Goal: Transaction & Acquisition: Book appointment/travel/reservation

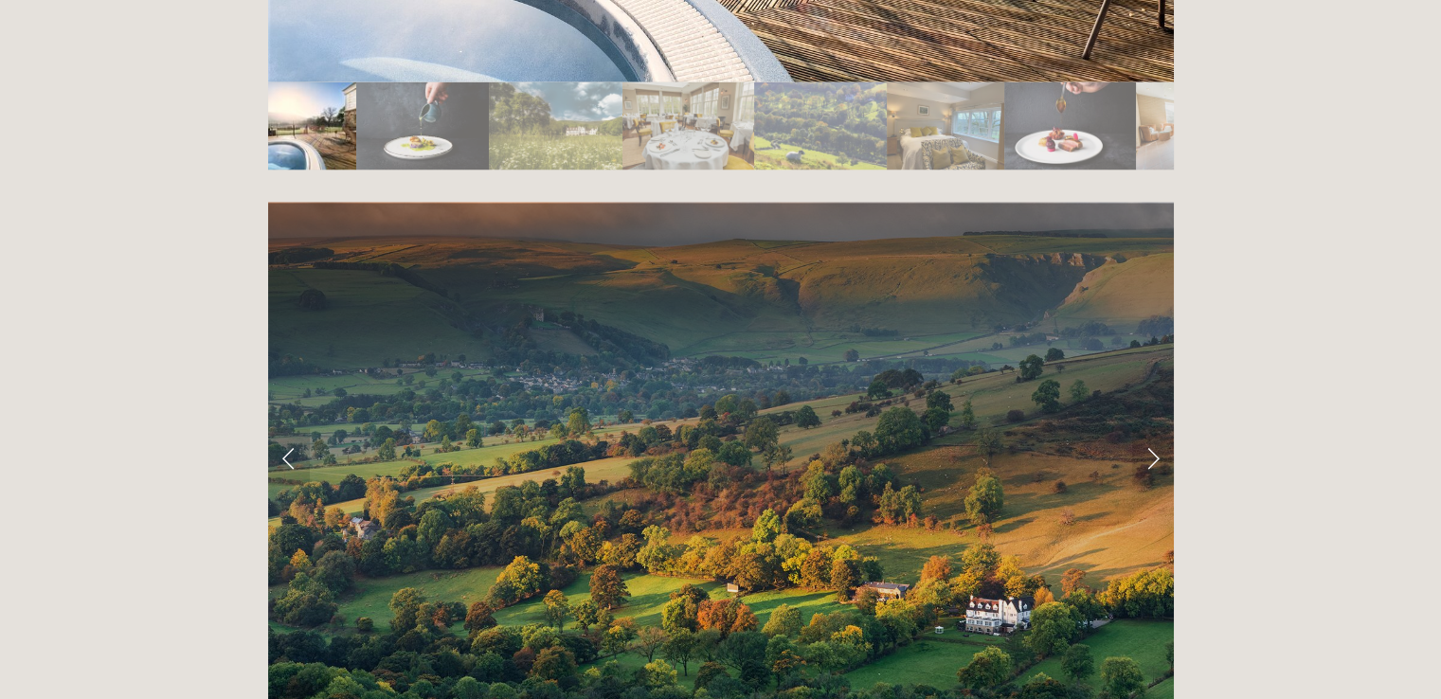
scroll to position [3696, 0]
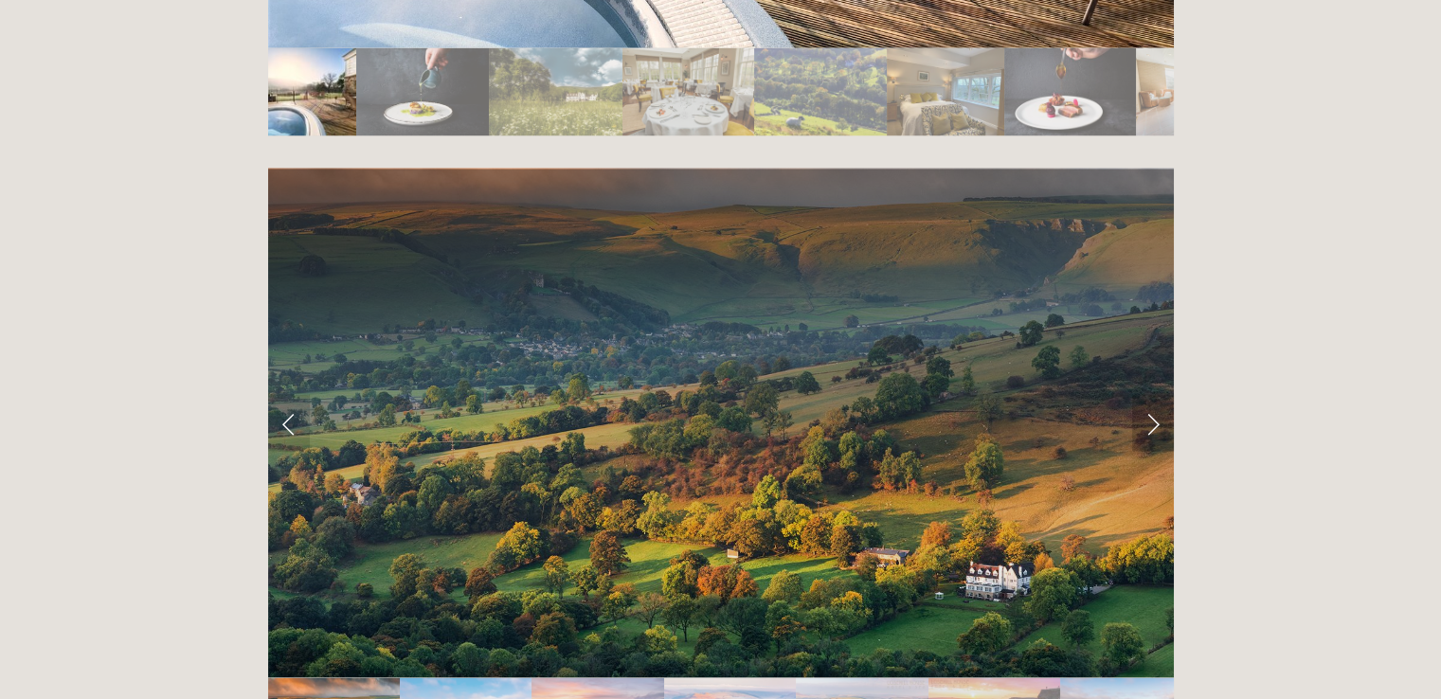
click at [1155, 395] on link "Next Slide" at bounding box center [1153, 423] width 42 height 57
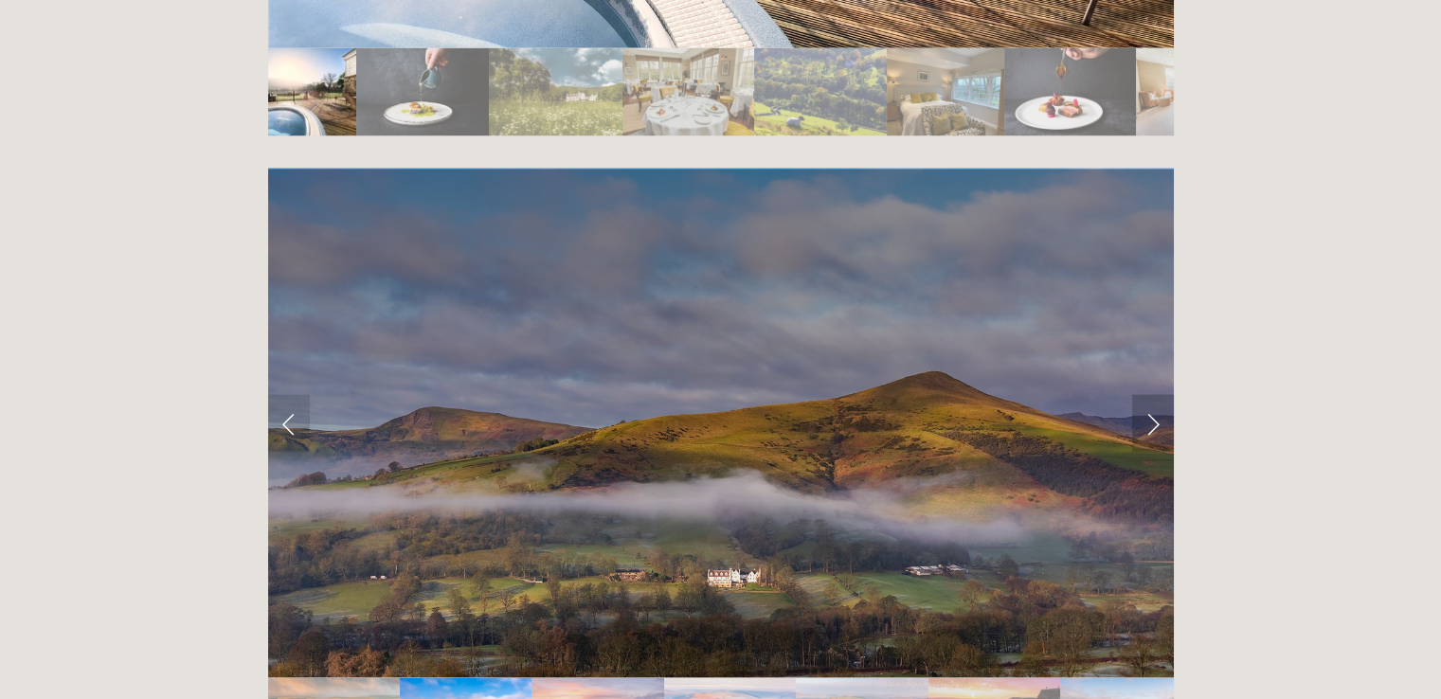
click at [1155, 395] on link "Next Slide" at bounding box center [1153, 423] width 42 height 57
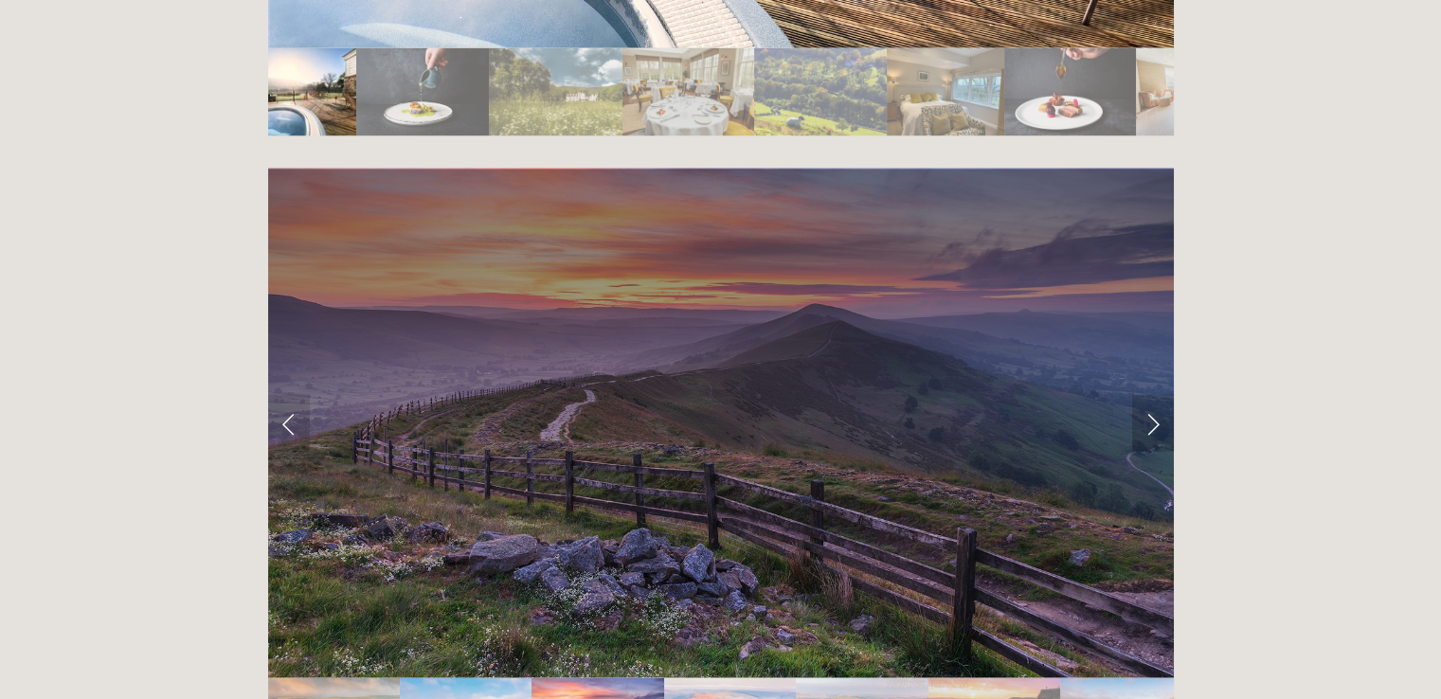
click at [1155, 395] on link "Next Slide" at bounding box center [1153, 423] width 42 height 57
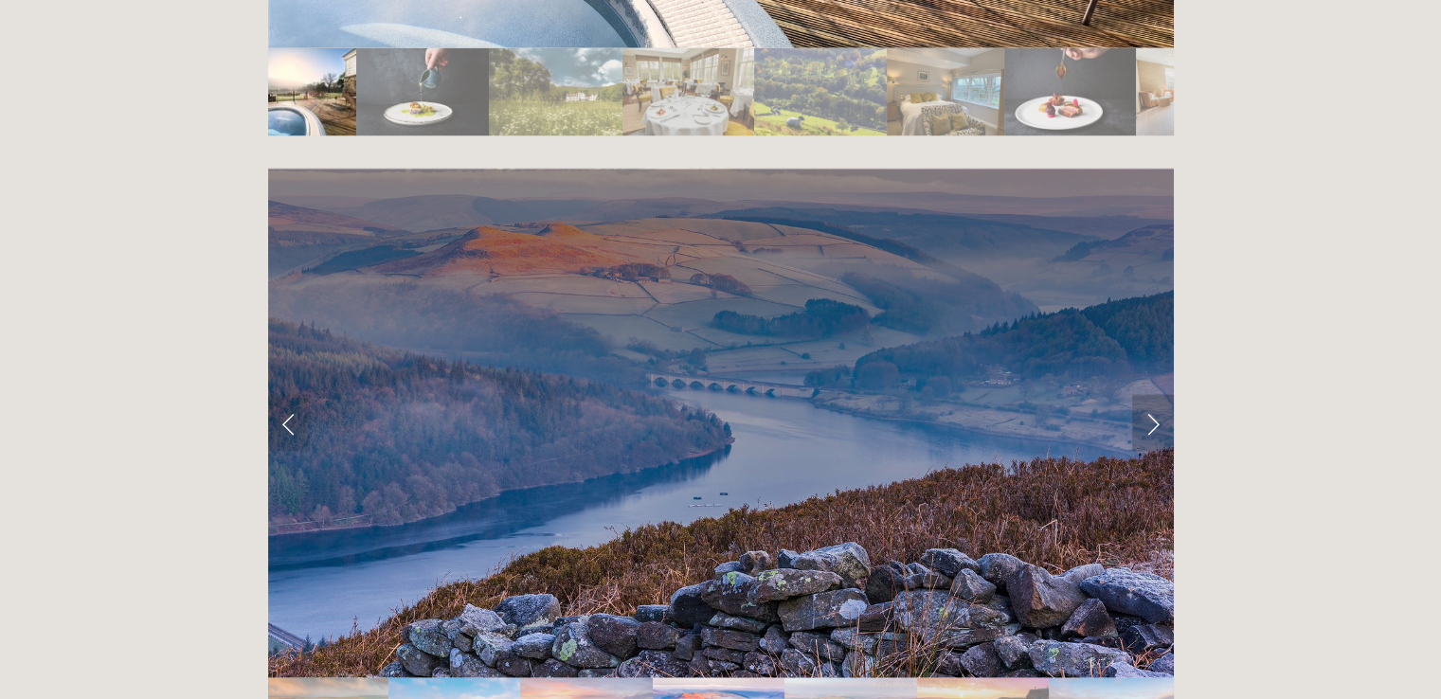
click at [1155, 395] on link "Next Slide" at bounding box center [1153, 423] width 42 height 57
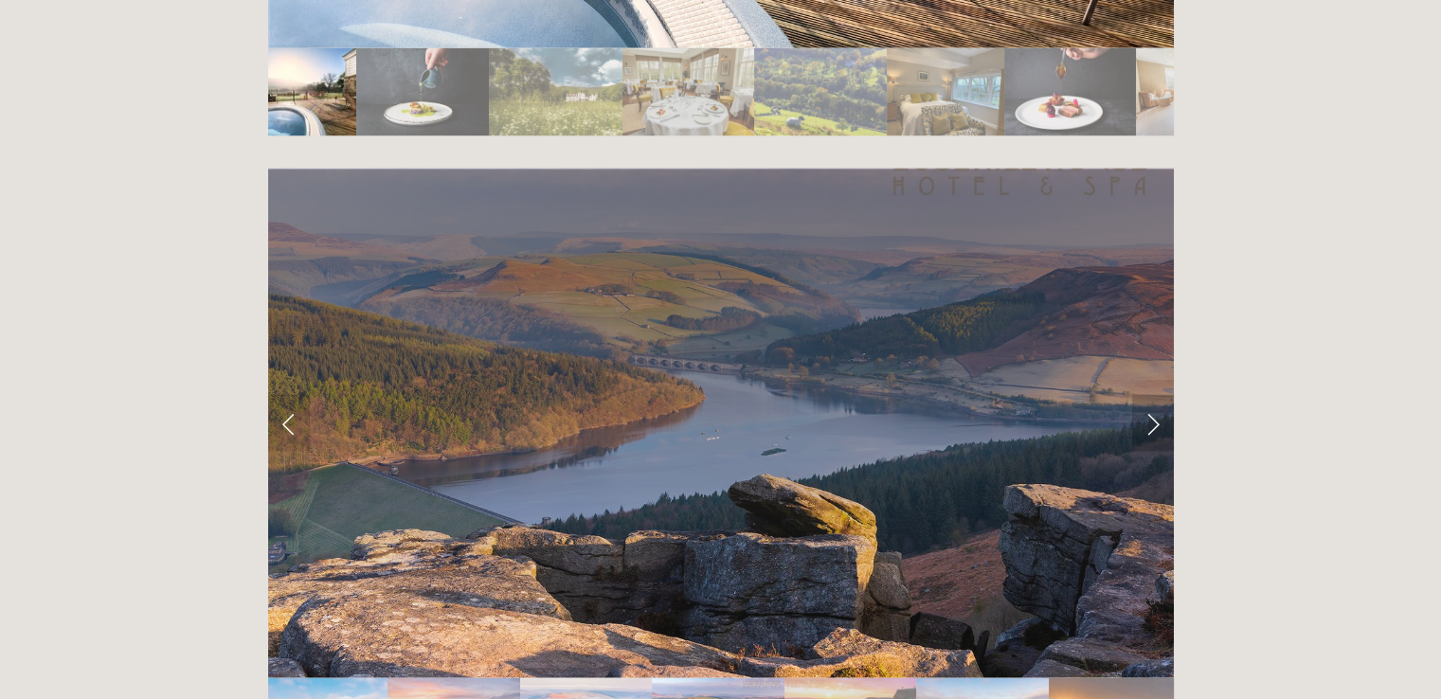
click at [1155, 395] on link "Next Slide" at bounding box center [1153, 423] width 42 height 57
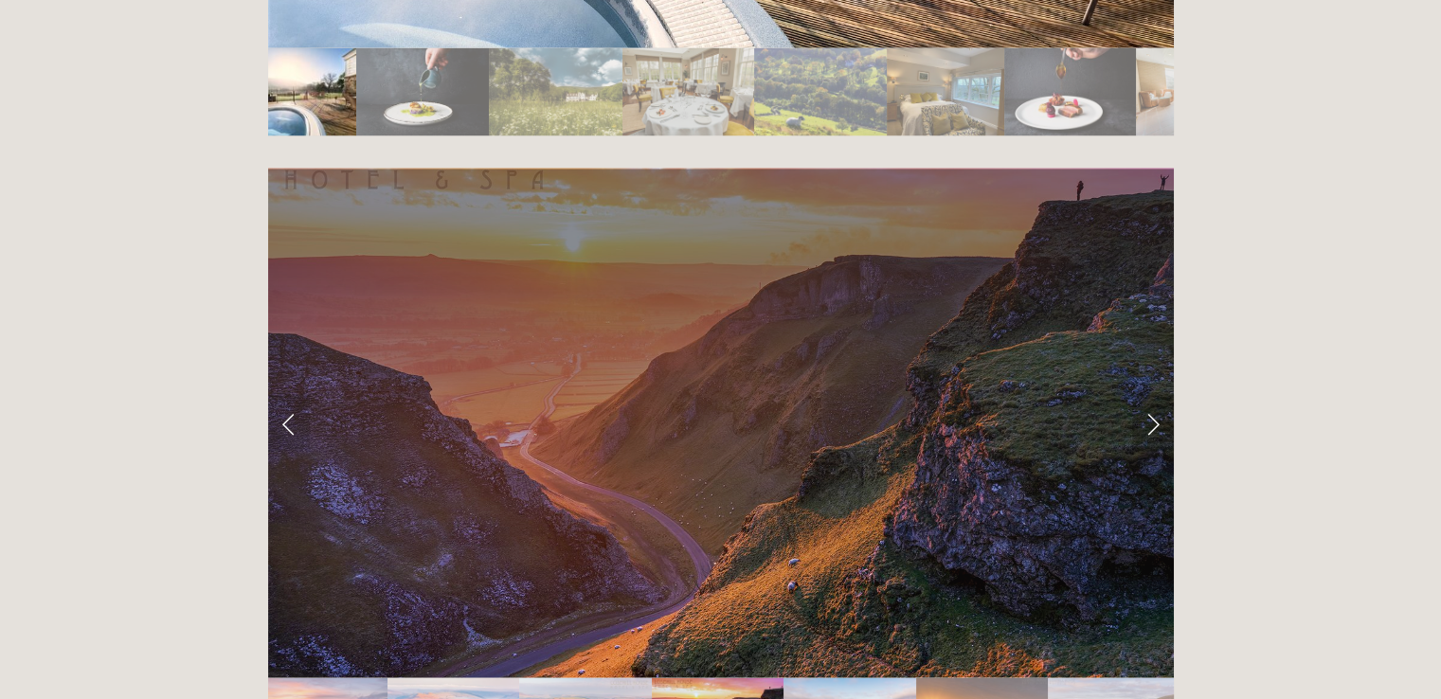
click at [1155, 395] on link "Next Slide" at bounding box center [1153, 423] width 42 height 57
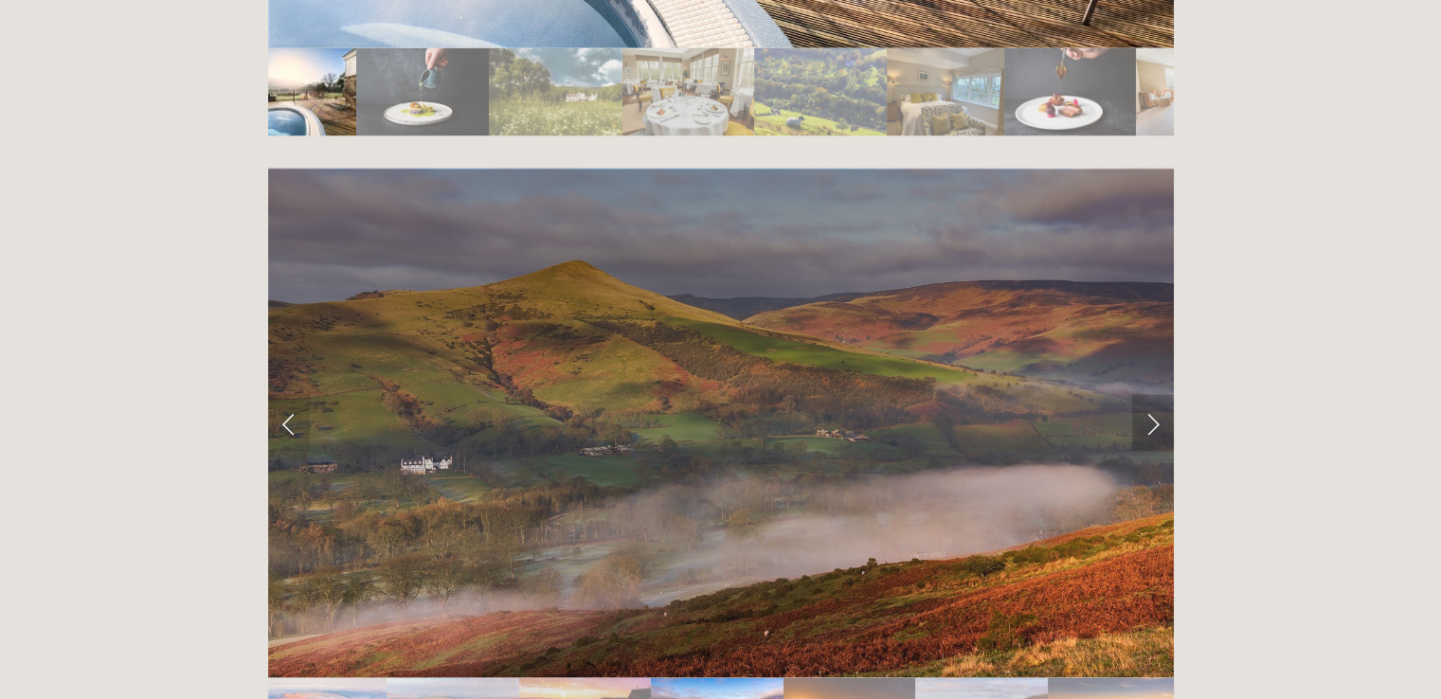
click at [1155, 395] on link "Next Slide" at bounding box center [1153, 423] width 42 height 57
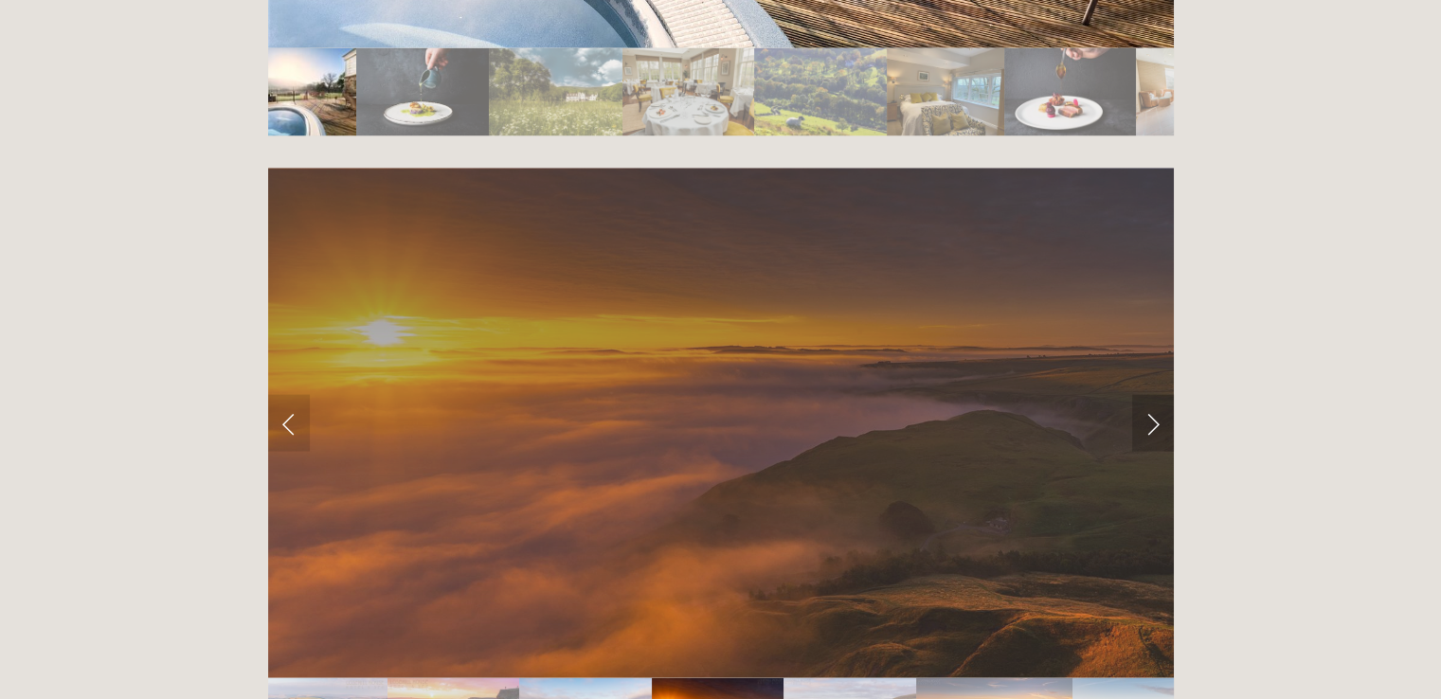
click at [1155, 395] on link "Next Slide" at bounding box center [1153, 423] width 42 height 57
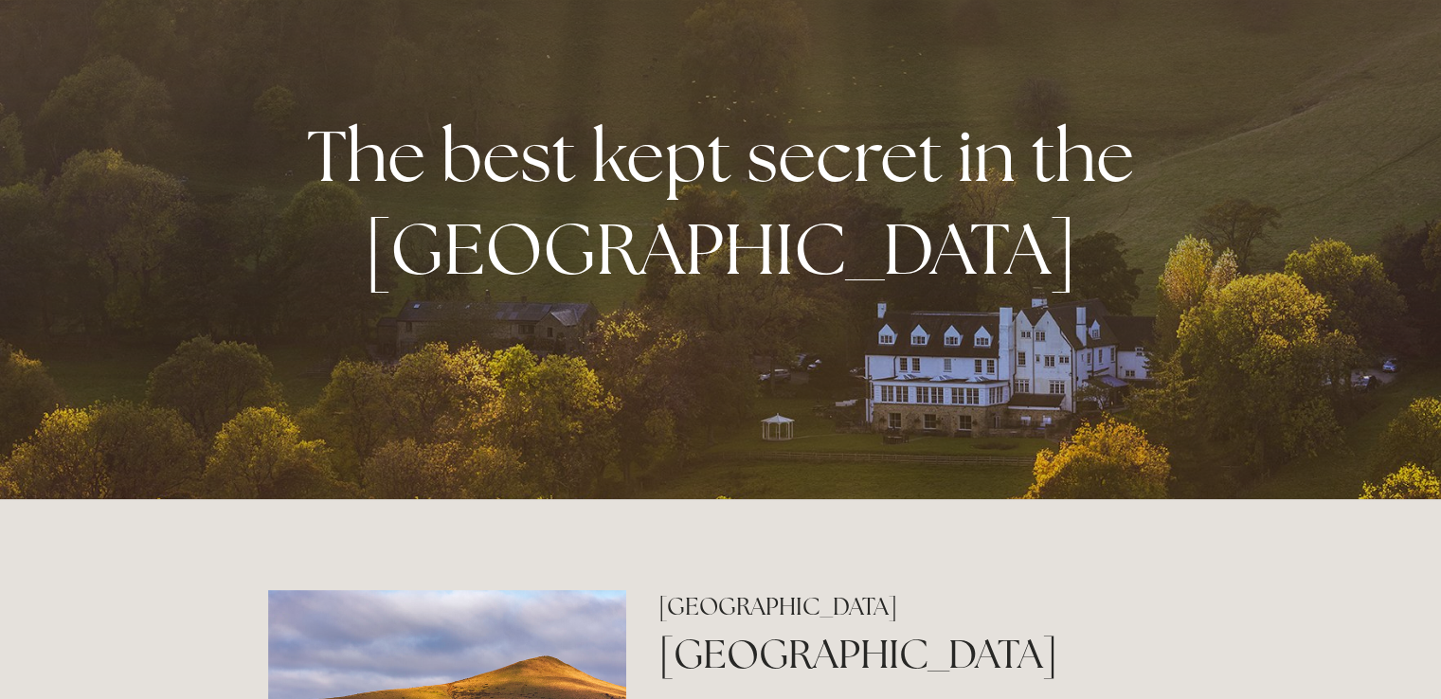
scroll to position [0, 0]
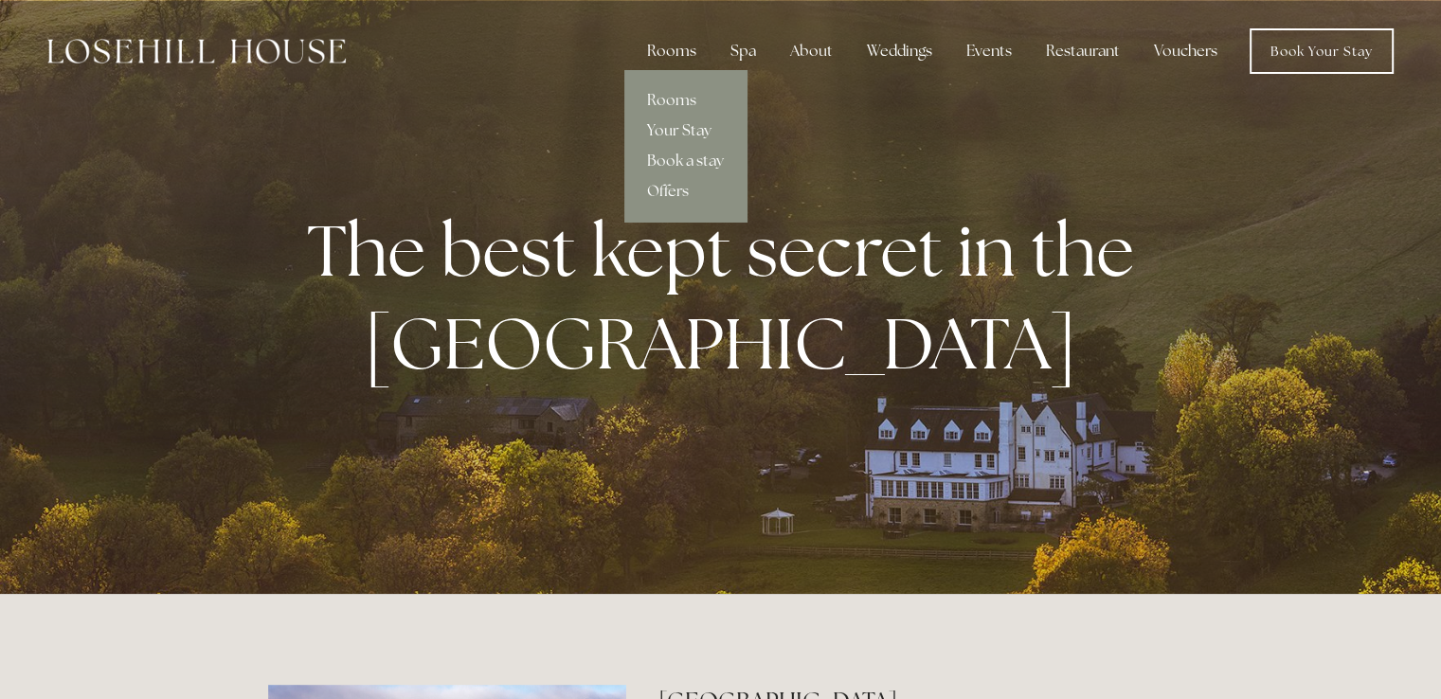
click at [686, 46] on div "Rooms" at bounding box center [672, 51] width 80 height 38
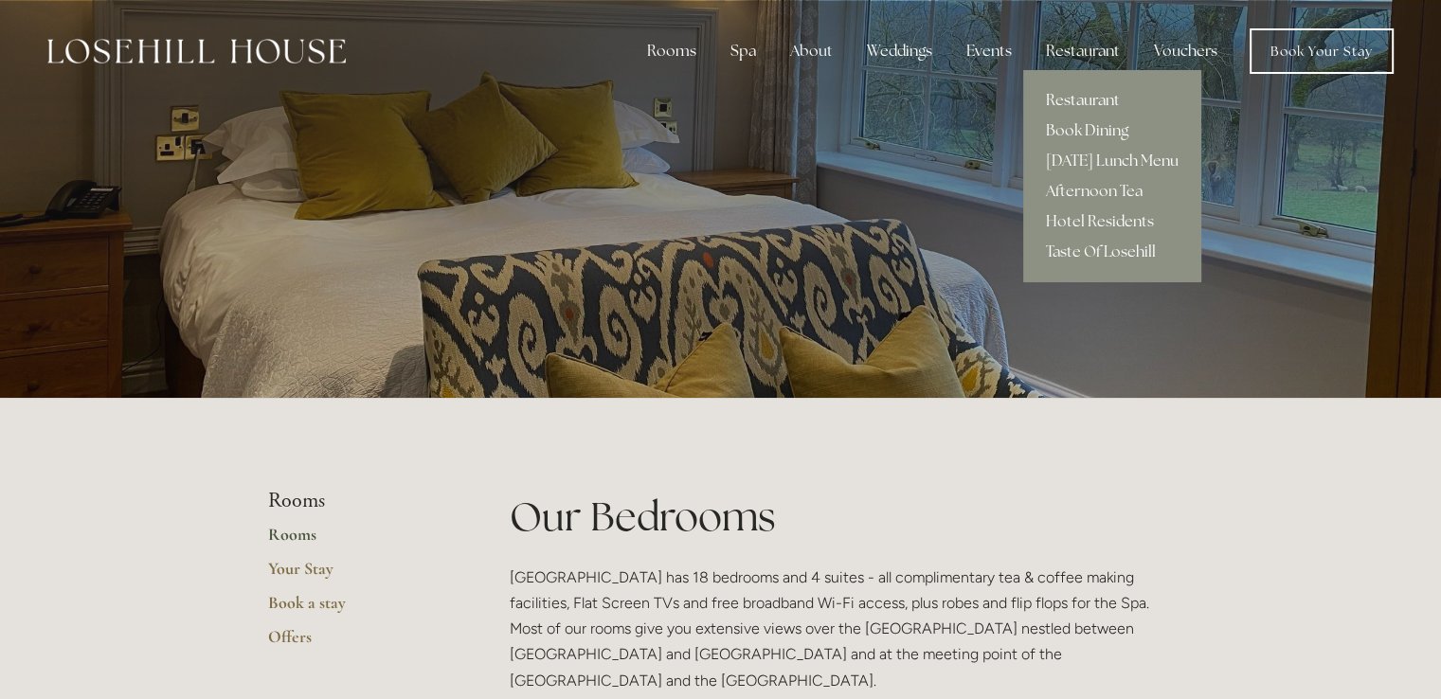
click at [1087, 97] on link "Restaurant" at bounding box center [1112, 100] width 178 height 30
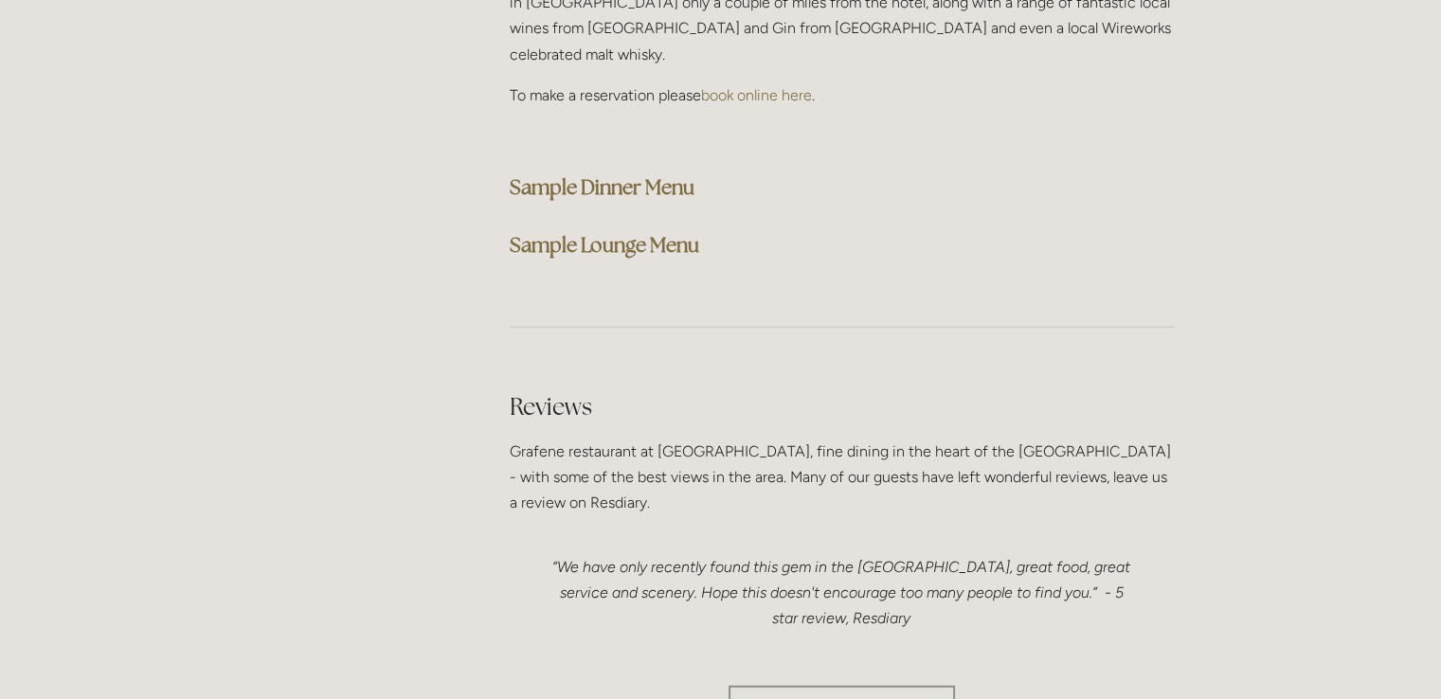
scroll to position [4928, 0]
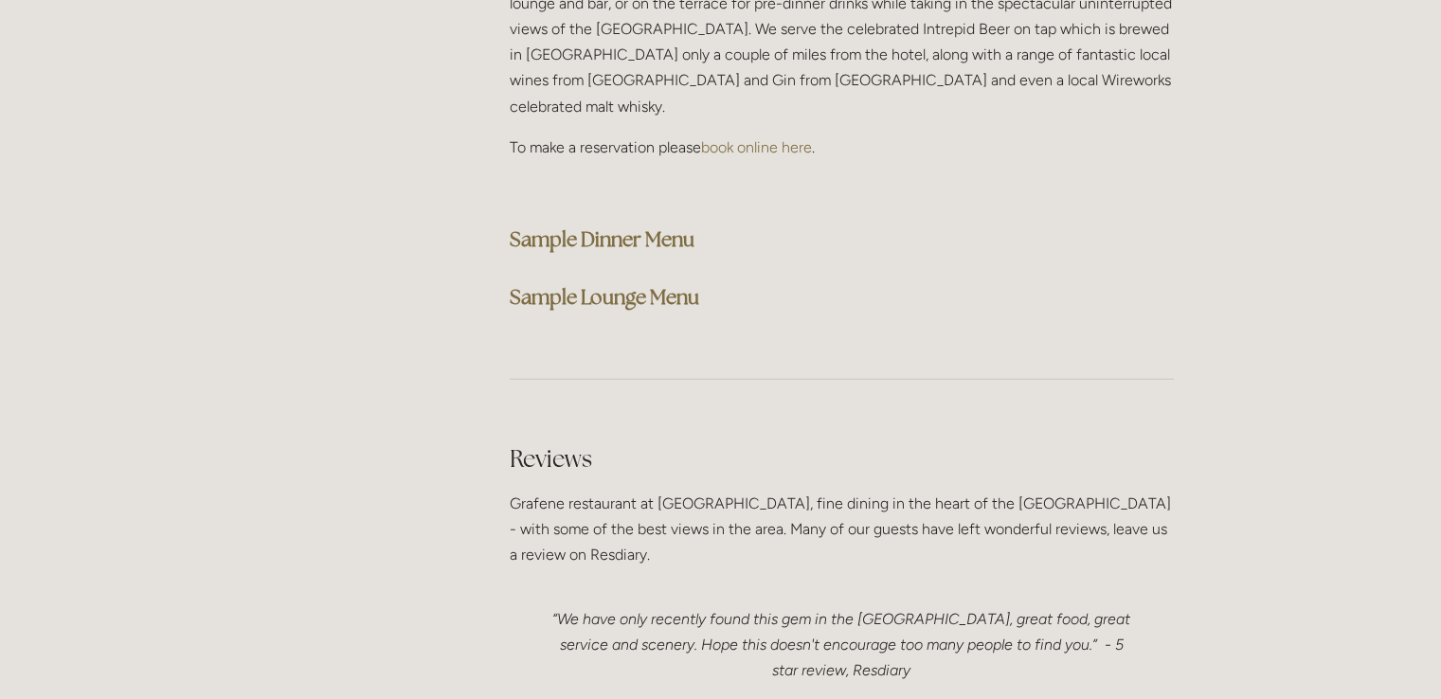
click at [592, 226] on strong "Sample Dinner Menu" at bounding box center [602, 239] width 185 height 26
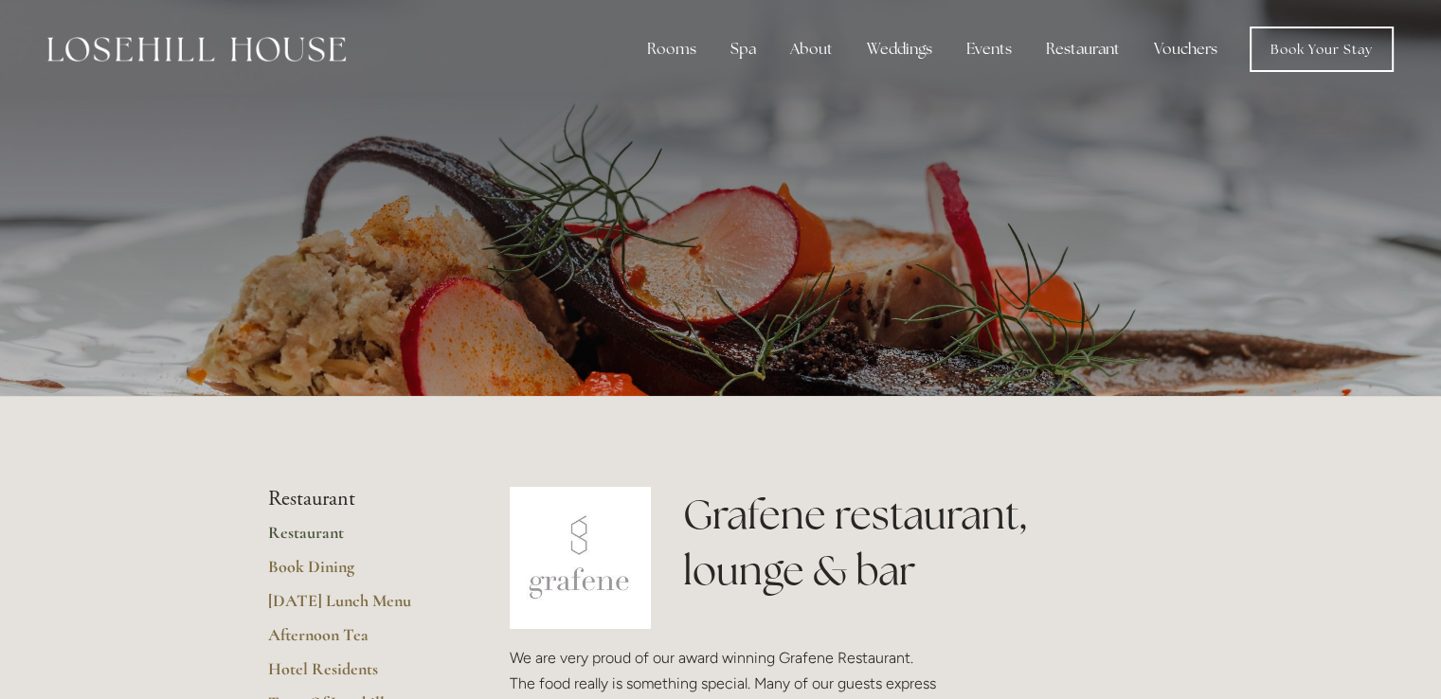
scroll to position [0, 0]
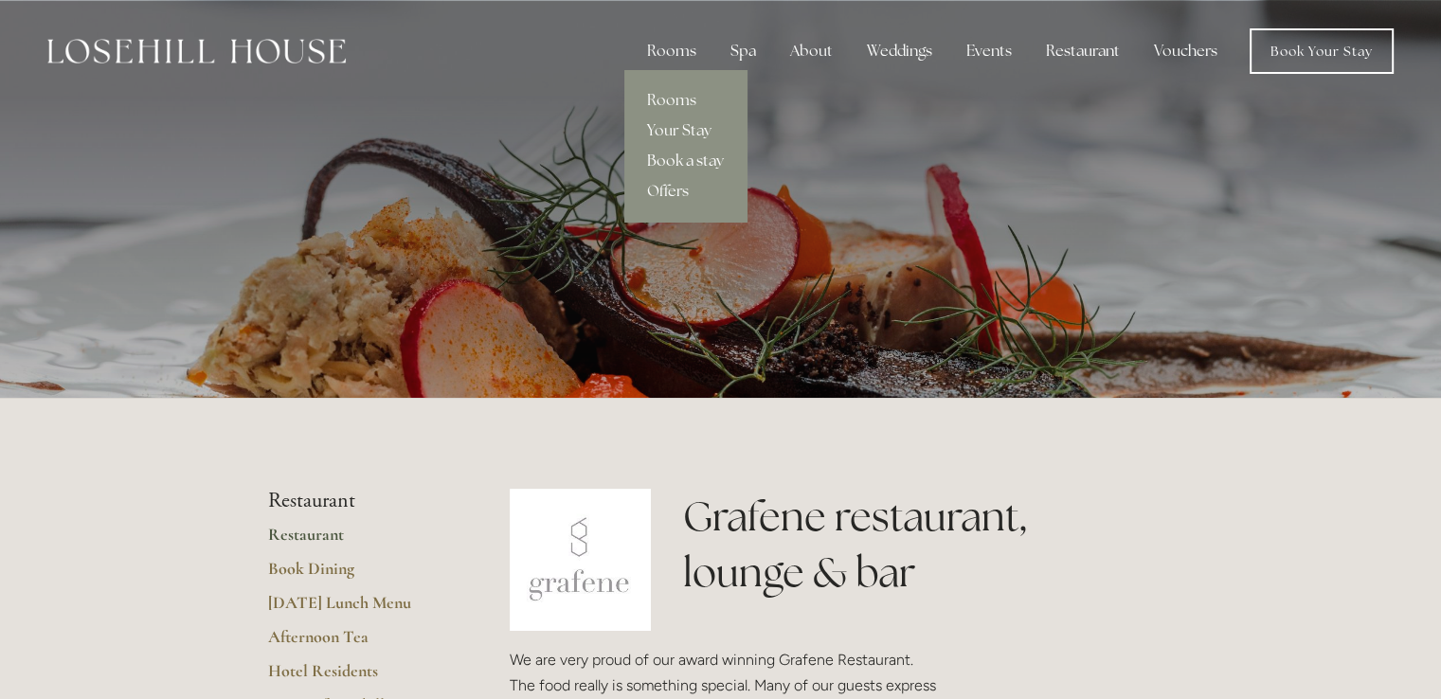
click at [667, 153] on link "Book a stay" at bounding box center [685, 161] width 122 height 30
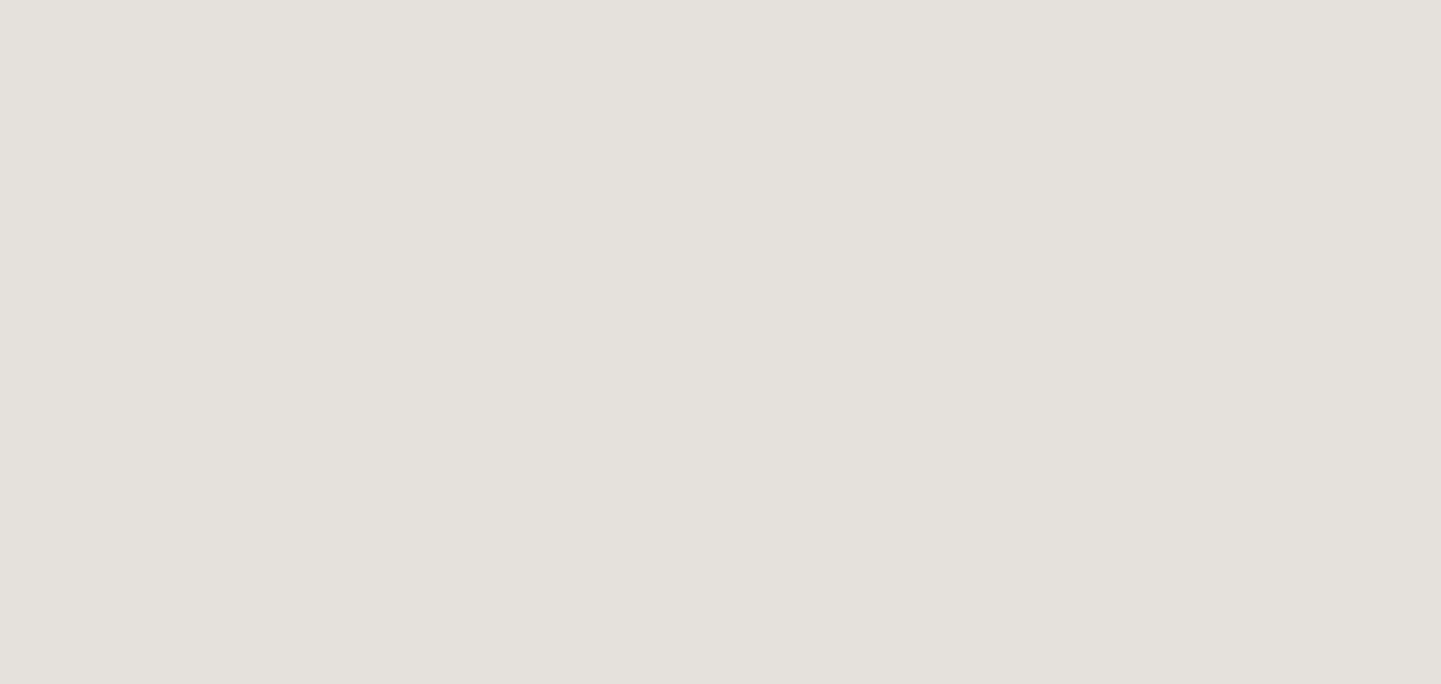
scroll to position [2471, 0]
